Goal: Obtain resource: Download file/media

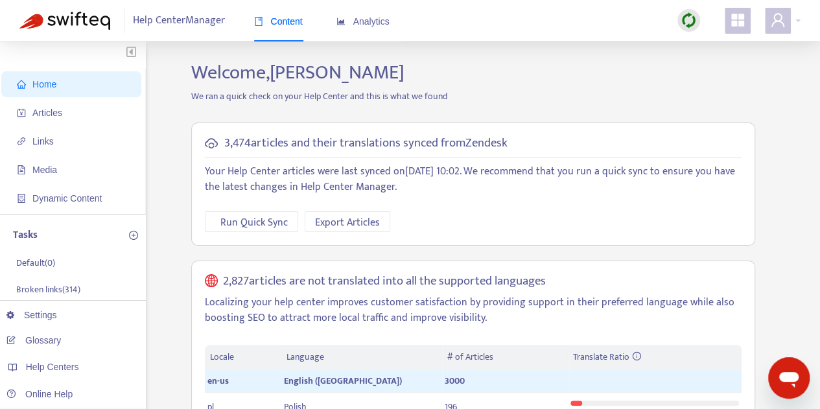
click at [71, 89] on span "Home" at bounding box center [74, 84] width 114 height 26
click at [58, 117] on span "Articles" at bounding box center [47, 113] width 30 height 10
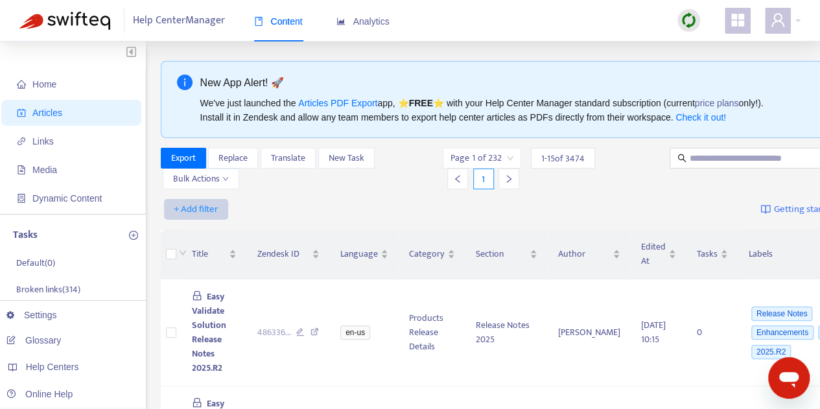
click at [209, 212] on span "+ Add filter" at bounding box center [196, 210] width 45 height 16
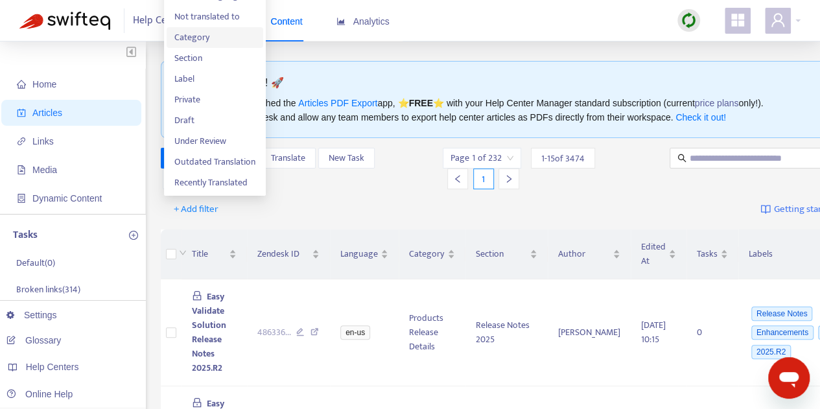
click at [212, 33] on span "Category" at bounding box center [214, 37] width 81 height 14
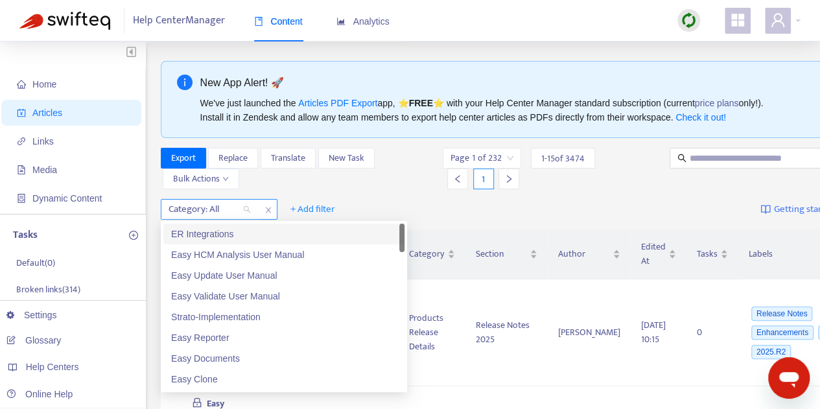
click at [241, 207] on div at bounding box center [203, 210] width 78 height 16
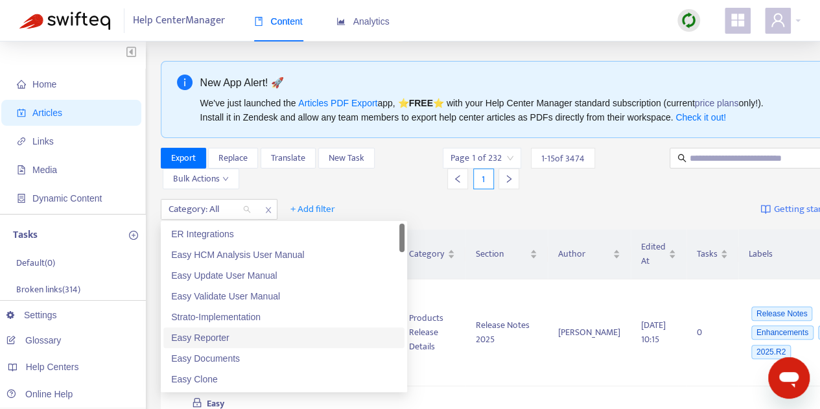
click at [246, 342] on div "Easy Reporter" at bounding box center [284, 338] width 226 height 14
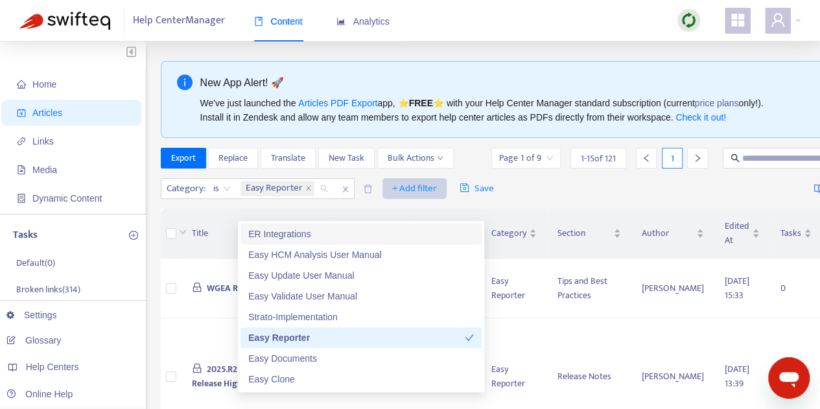
click at [416, 184] on span "+ Add filter" at bounding box center [414, 189] width 45 height 16
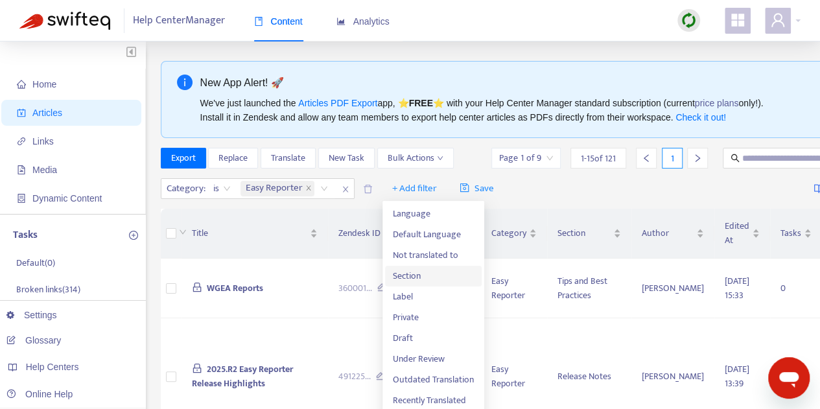
click at [411, 279] on span "Section" at bounding box center [433, 276] width 81 height 14
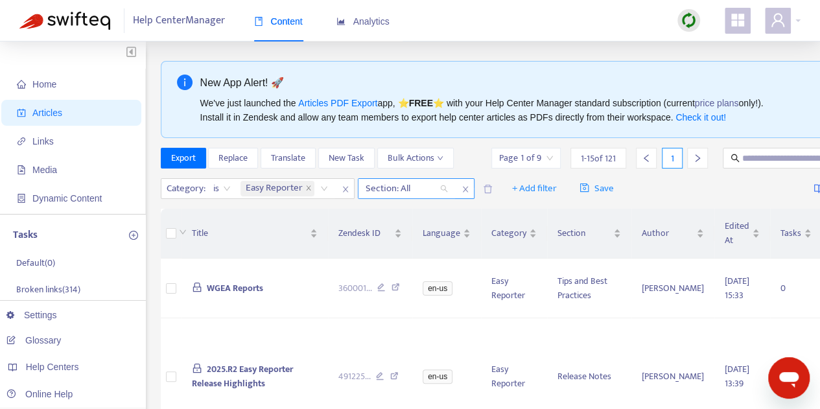
click at [416, 187] on div at bounding box center [400, 189] width 78 height 16
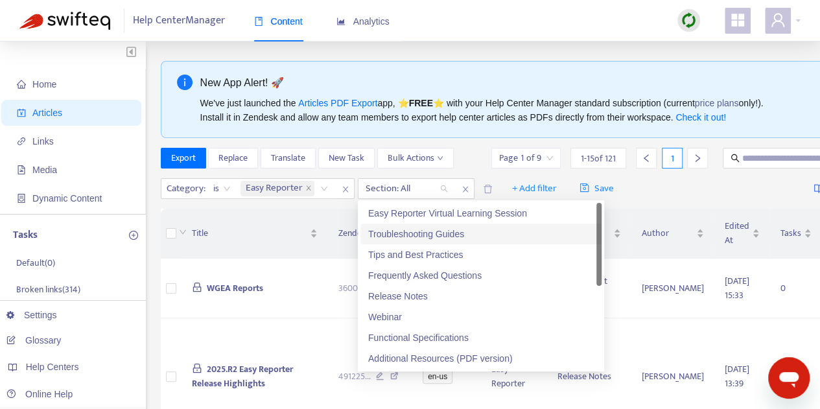
click at [444, 233] on div "Troubleshooting Guides" at bounding box center [481, 234] width 226 height 14
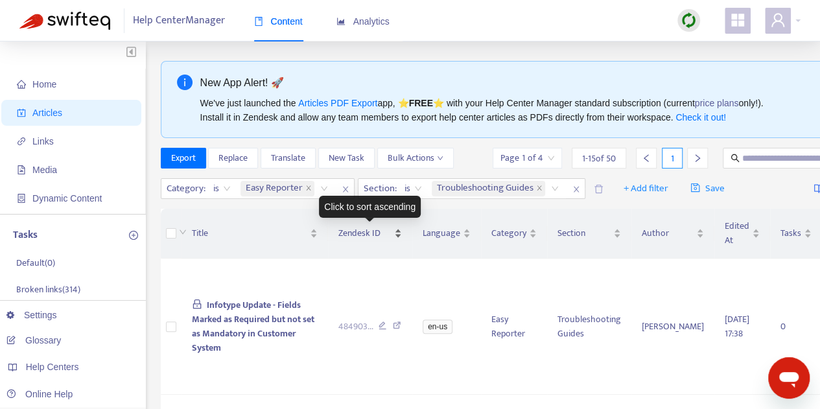
click at [366, 211] on div "Click to sort ascending" at bounding box center [370, 207] width 102 height 22
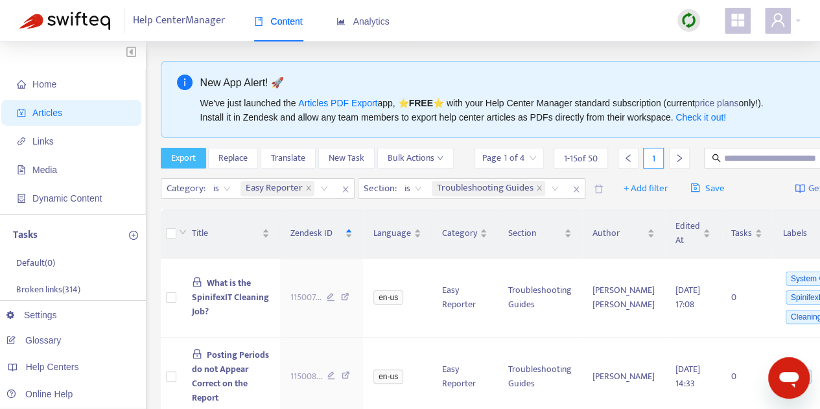
click at [183, 156] on span "Export" at bounding box center [183, 158] width 25 height 14
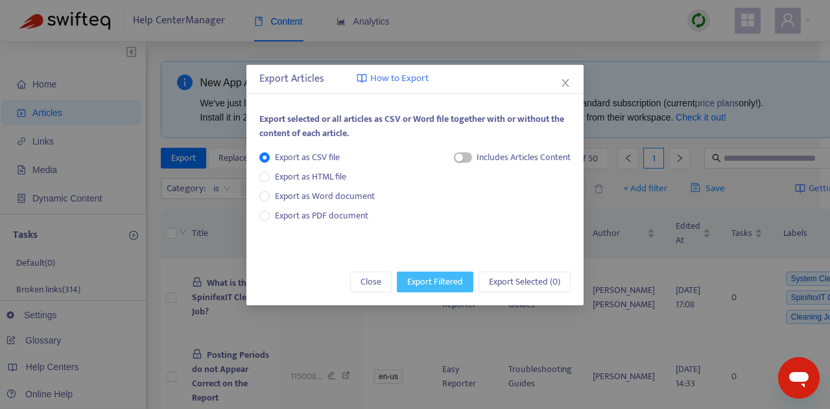
click at [432, 276] on span "Export Filtered" at bounding box center [435, 282] width 56 height 14
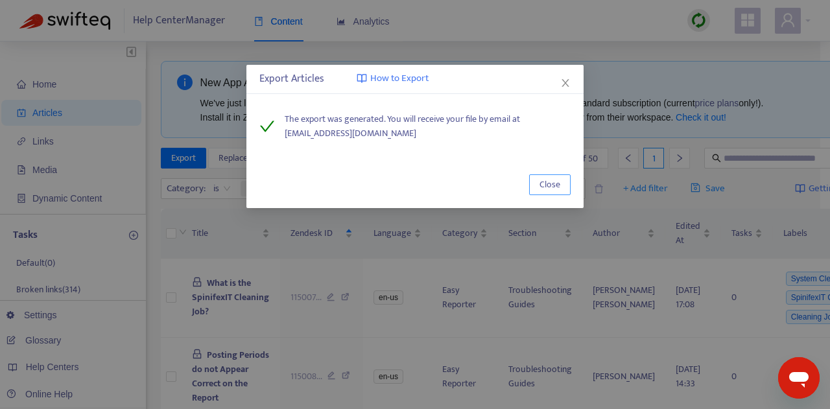
click at [551, 184] on span "Close" at bounding box center [550, 185] width 21 height 14
